Goal: Task Accomplishment & Management: Use online tool/utility

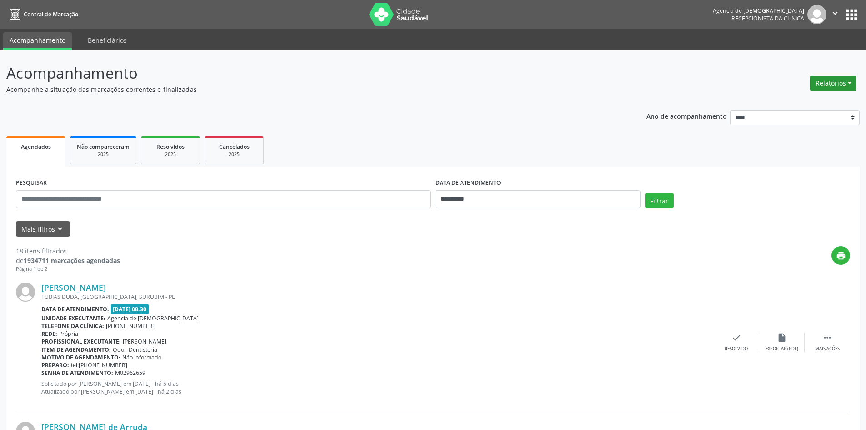
click at [832, 81] on button "Relatórios" at bounding box center [833, 82] width 46 height 15
click at [789, 106] on link "Agendamentos" at bounding box center [809, 102] width 98 height 13
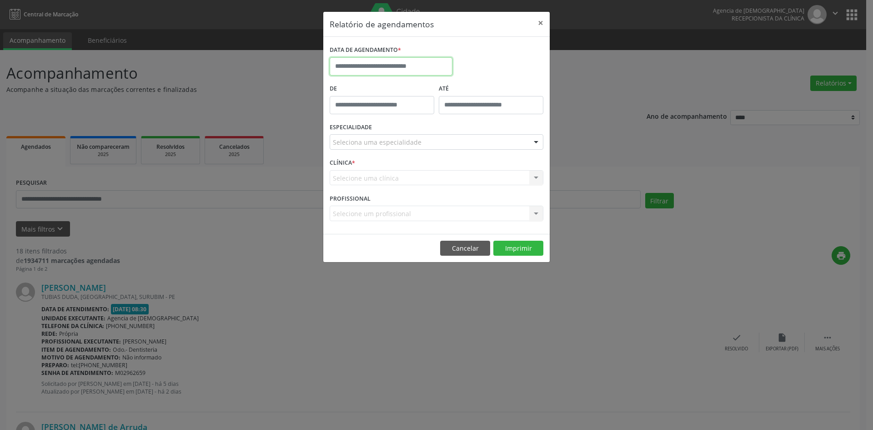
click at [398, 68] on input "text" at bounding box center [391, 66] width 123 height 18
click at [362, 111] on span "29" at bounding box center [360, 114] width 18 height 18
type input "**********"
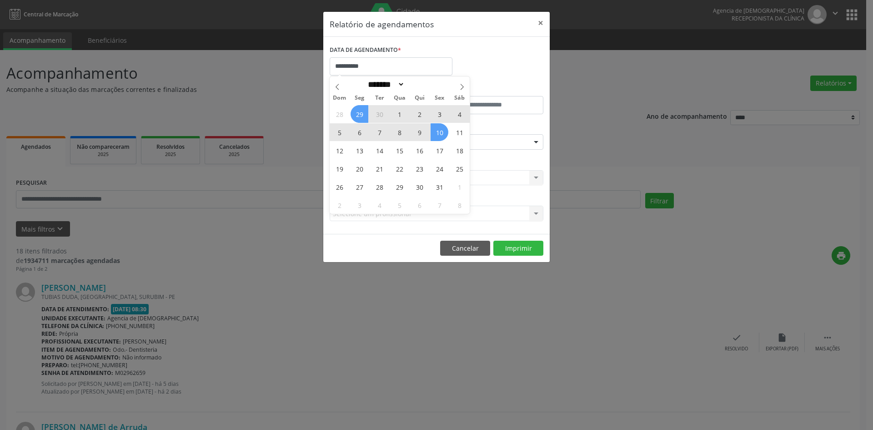
click at [439, 130] on span "10" at bounding box center [440, 132] width 18 height 18
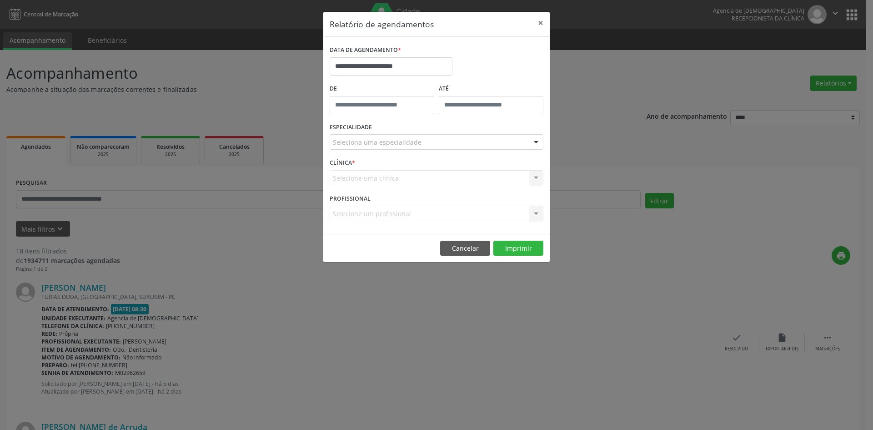
click at [478, 143] on div "Seleciona uma especialidade" at bounding box center [437, 141] width 214 height 15
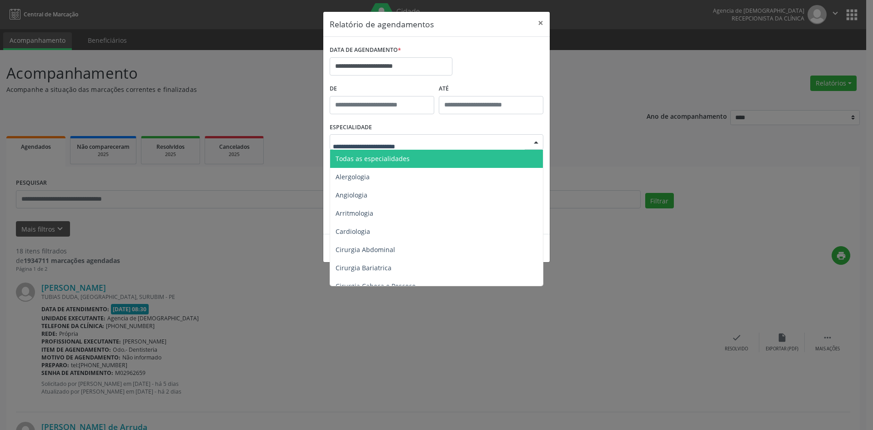
click at [452, 156] on span "Todas as especialidades" at bounding box center [437, 159] width 214 height 18
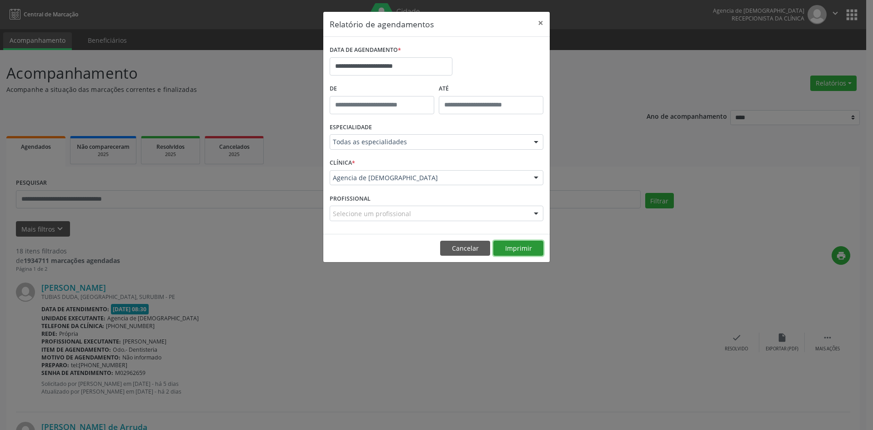
click at [511, 246] on button "Imprimir" at bounding box center [518, 248] width 50 height 15
click at [399, 69] on input "**********" at bounding box center [391, 66] width 123 height 18
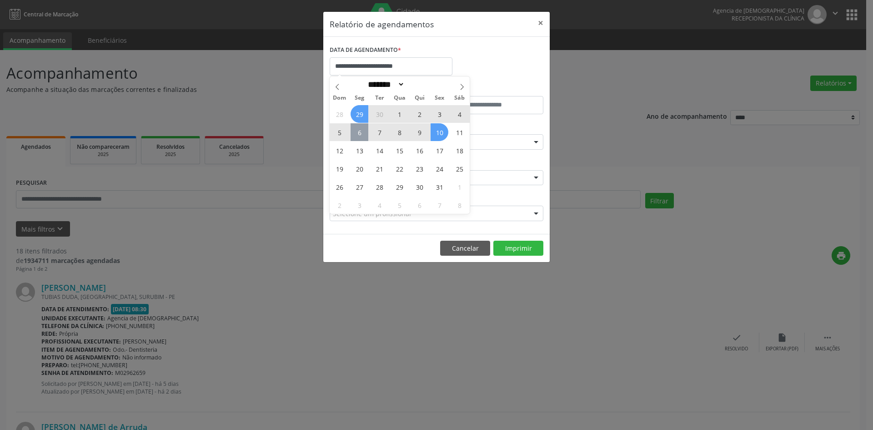
click at [358, 134] on span "6" at bounding box center [360, 132] width 18 height 18
type input "**********"
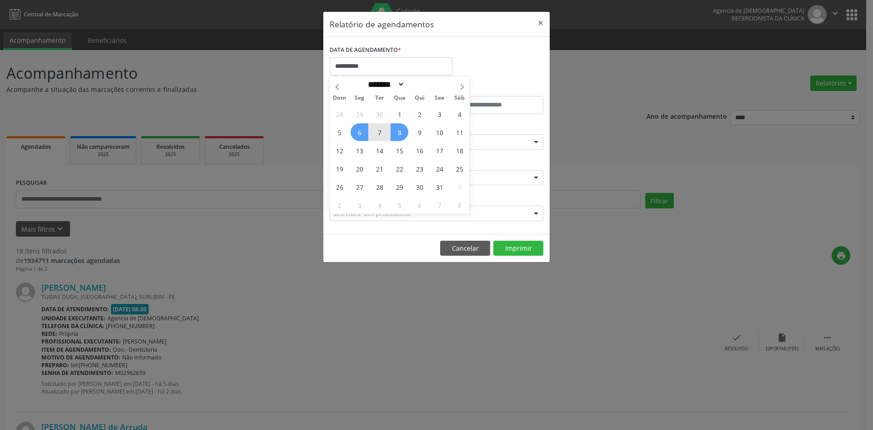
click at [403, 136] on span "8" at bounding box center [400, 132] width 18 height 18
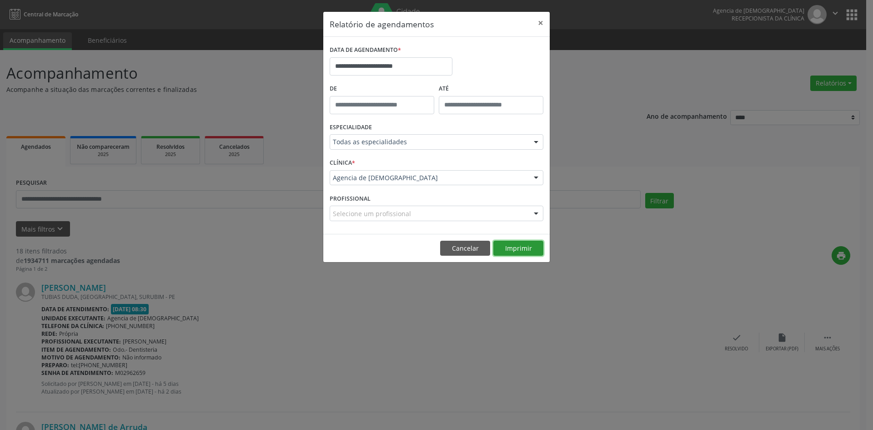
click at [523, 244] on button "Imprimir" at bounding box center [518, 248] width 50 height 15
click at [355, 59] on input "**********" at bounding box center [391, 66] width 123 height 18
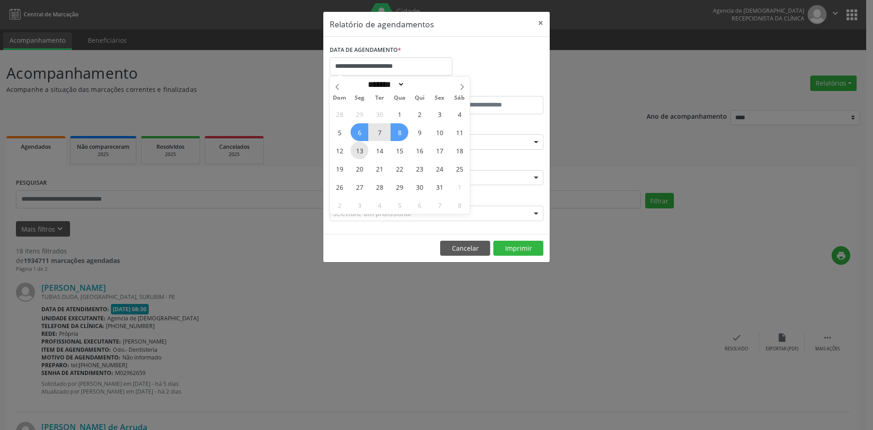
click at [360, 148] on span "13" at bounding box center [360, 150] width 18 height 18
type input "**********"
click at [409, 152] on div "28 29 30 1 2 3 4 5 6 7 8 9 10 11 12 13 14 15 16 17 18 19 20 21 22 23 24 25 26 2…" at bounding box center [400, 159] width 140 height 109
click at [403, 151] on span "15" at bounding box center [400, 150] width 18 height 18
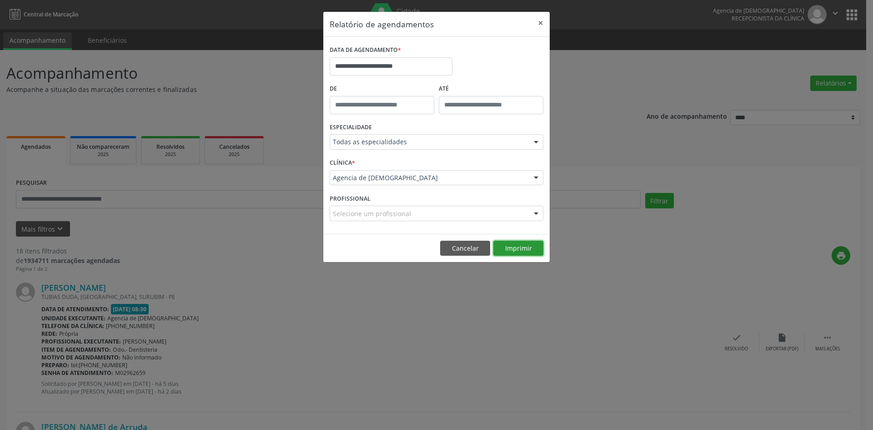
click at [519, 247] on button "Imprimir" at bounding box center [518, 248] width 50 height 15
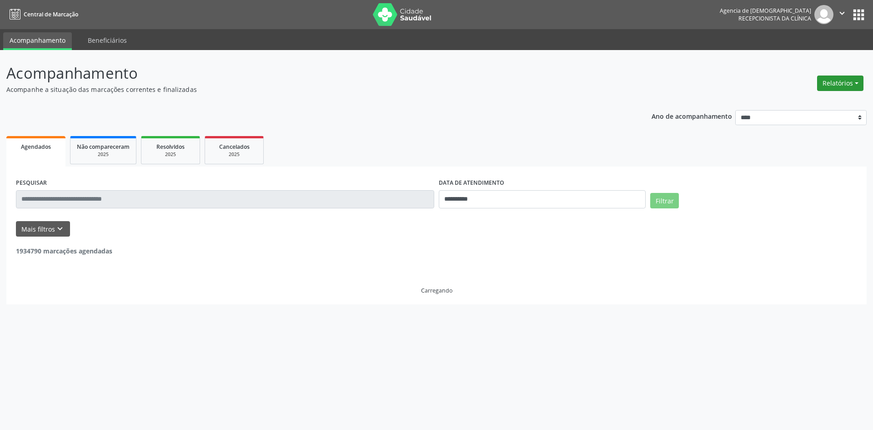
click at [837, 84] on button "Relatórios" at bounding box center [840, 82] width 46 height 15
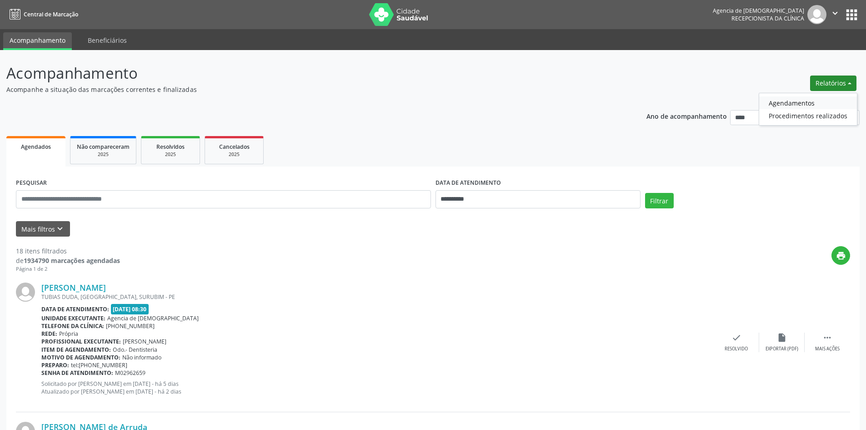
click at [782, 101] on link "Agendamentos" at bounding box center [809, 102] width 98 height 13
select select "*"
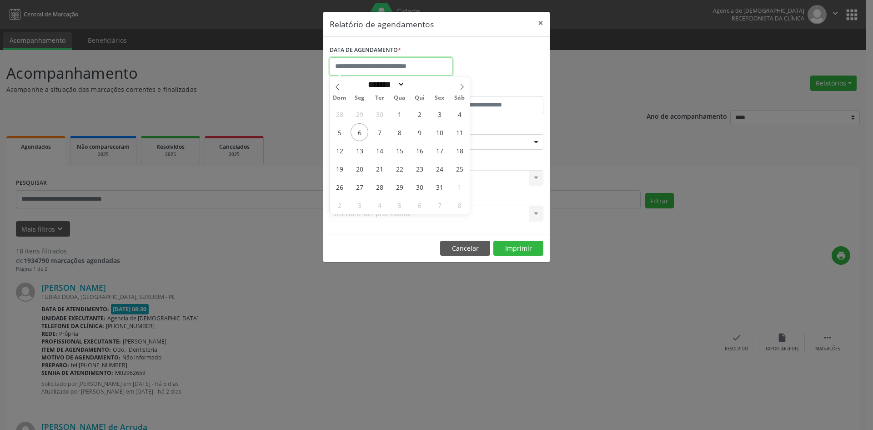
click at [361, 64] on input "text" at bounding box center [391, 66] width 123 height 18
click at [434, 133] on span "10" at bounding box center [440, 132] width 18 height 18
type input "**********"
click at [360, 151] on span "13" at bounding box center [360, 150] width 18 height 18
click at [448, 140] on div "Seleciona uma especialidade" at bounding box center [437, 141] width 214 height 15
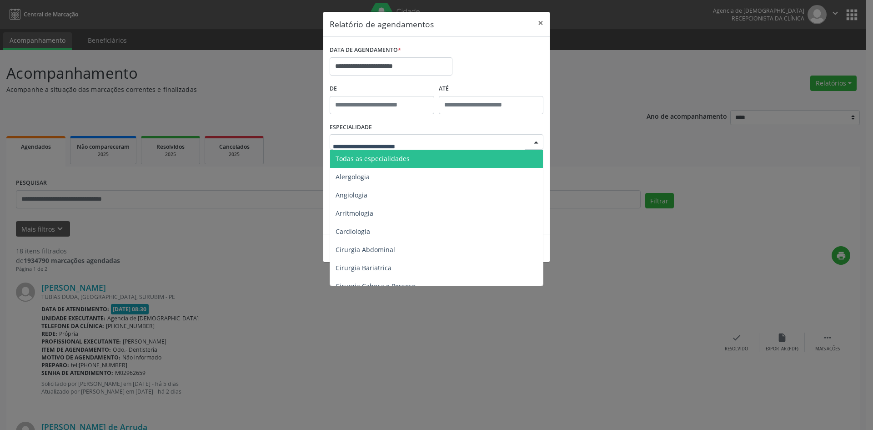
click at [449, 156] on span "Todas as especialidades" at bounding box center [437, 159] width 214 height 18
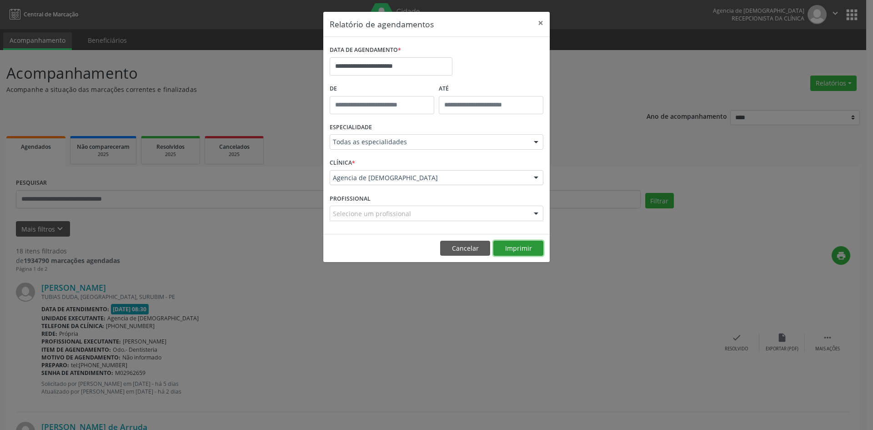
click at [530, 248] on button "Imprimir" at bounding box center [518, 248] width 50 height 15
click at [542, 21] on button "×" at bounding box center [541, 23] width 18 height 22
